Goal: Find specific page/section: Find specific page/section

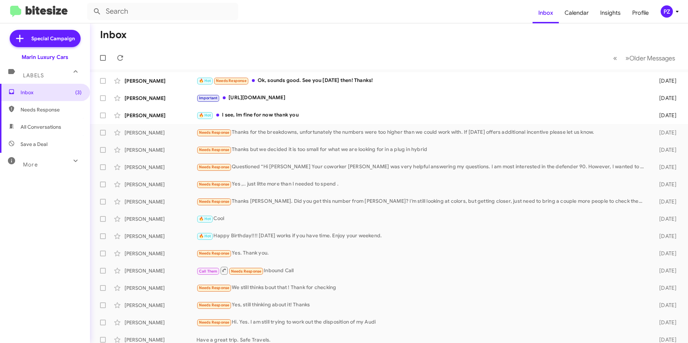
click at [35, 165] on span "More" at bounding box center [30, 165] width 15 height 6
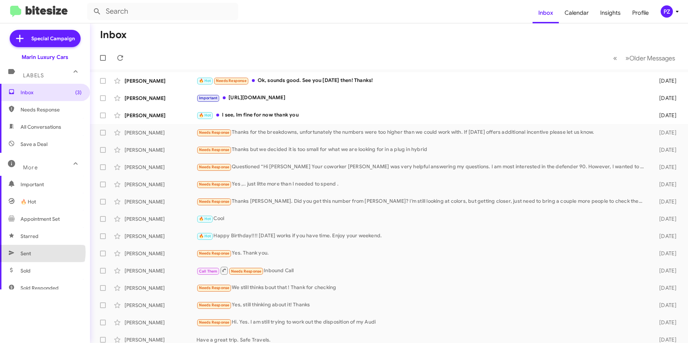
click at [41, 253] on span "Sent" at bounding box center [45, 253] width 90 height 17
type input "in:sent"
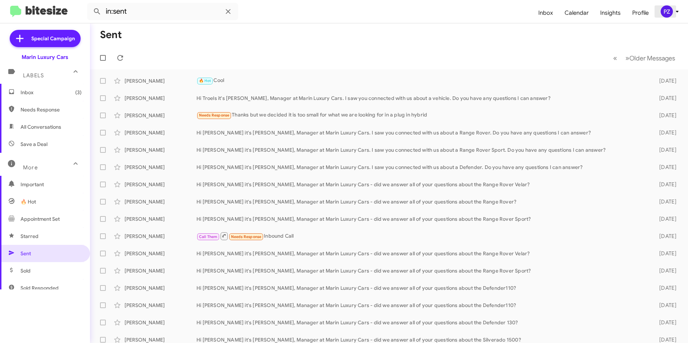
click at [676, 13] on icon at bounding box center [677, 11] width 9 height 9
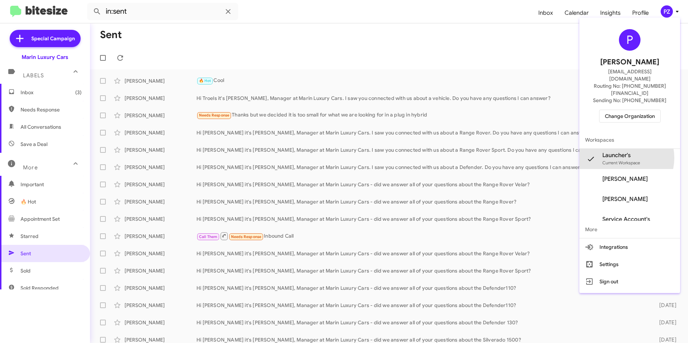
click at [623, 152] on span "Launcher's" at bounding box center [621, 155] width 38 height 7
